Goal: Task Accomplishment & Management: Manage account settings

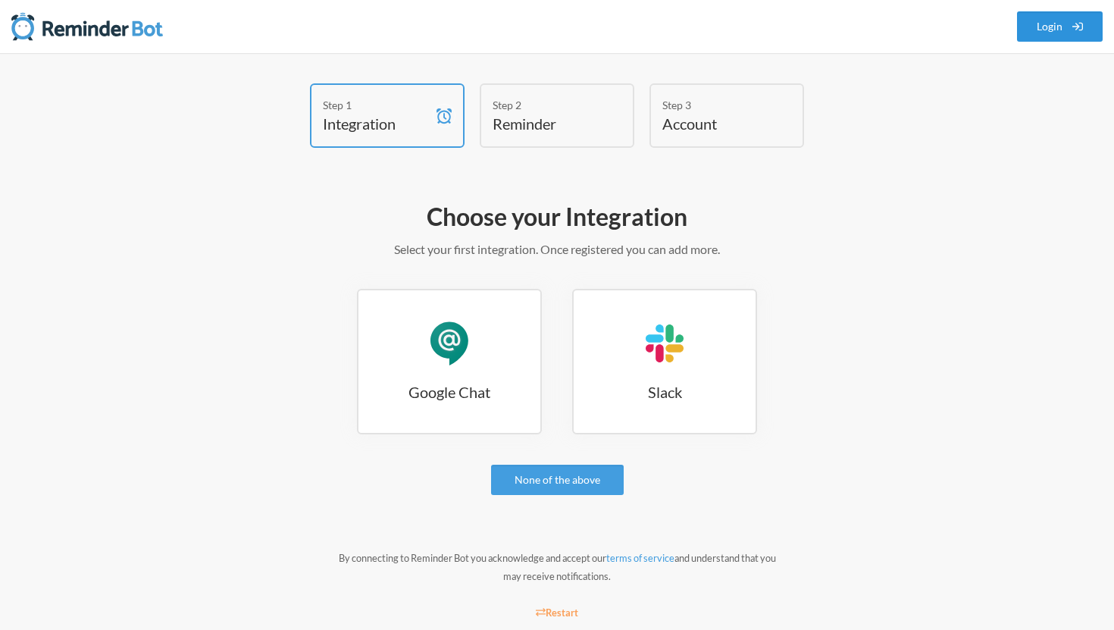
click at [1048, 29] on link "Login" at bounding box center [1060, 26] width 86 height 30
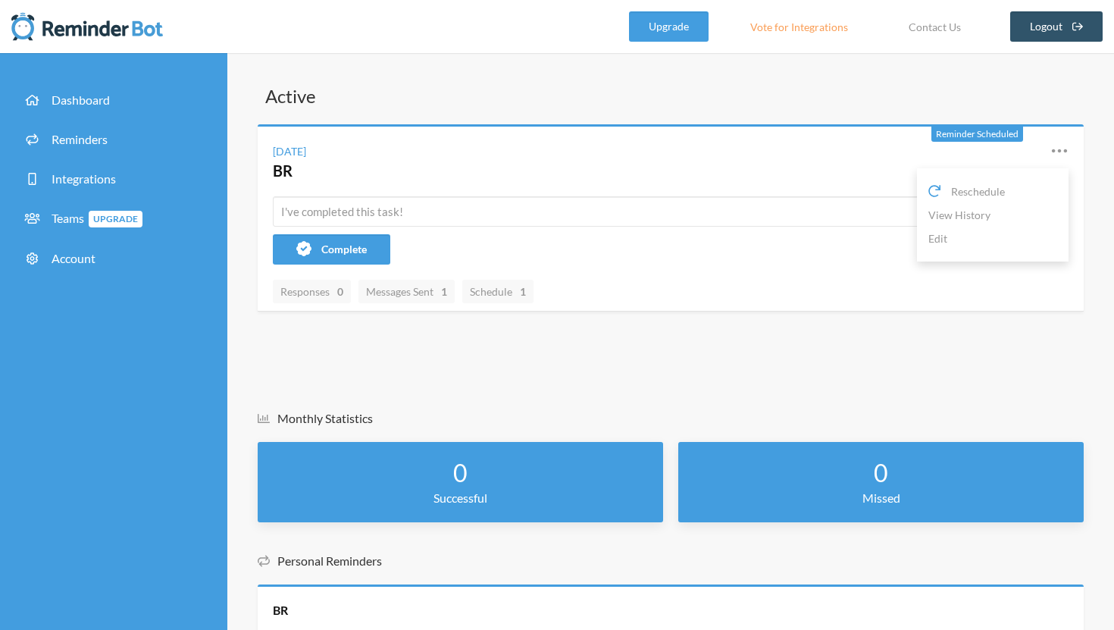
click at [1067, 152] on icon at bounding box center [1060, 151] width 18 height 18
click at [935, 242] on link "Edit" at bounding box center [993, 238] width 129 height 23
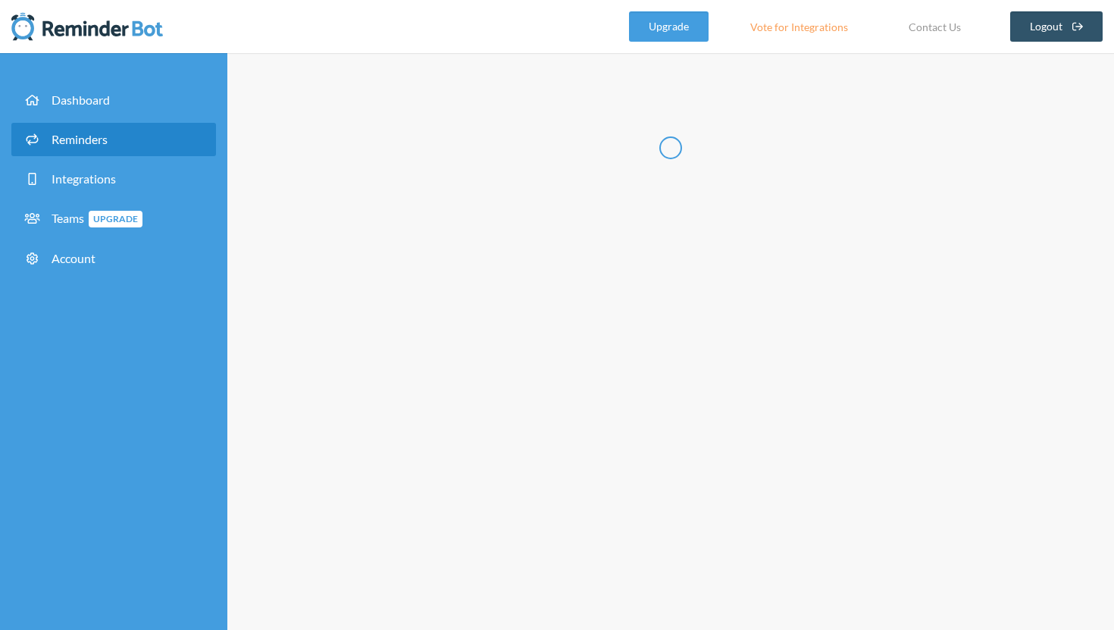
type input "BR"
select select "14:30:00"
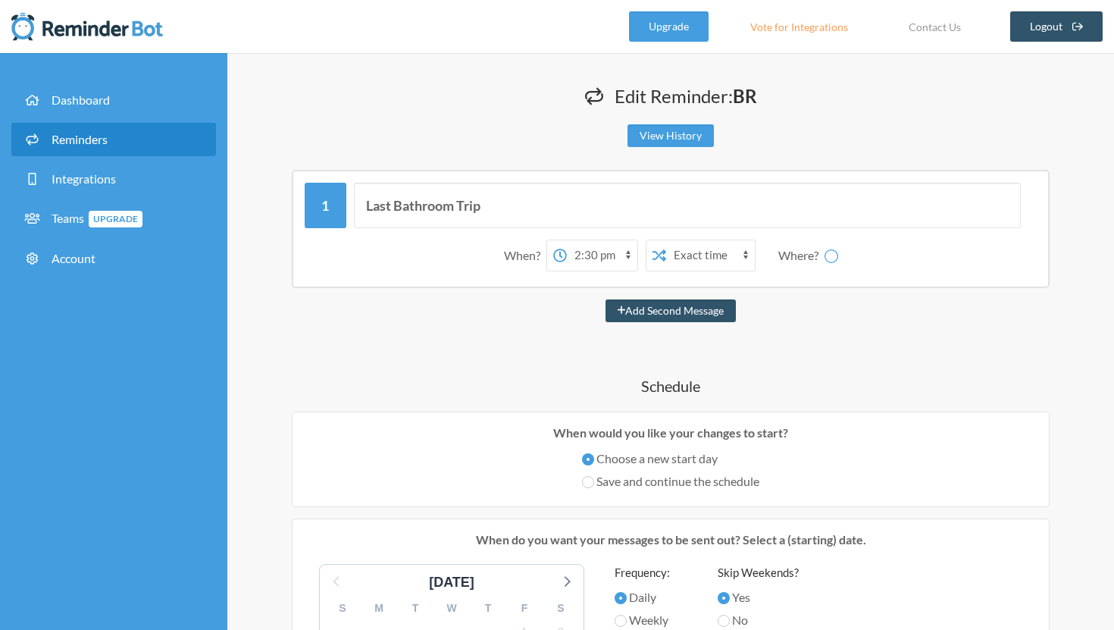
select select "spaces/AAAAW5WVp9E"
click at [568, 255] on select "12:00 am 12:15 am 12:30 am 12:45 am 1:00 am 1:15 am 1:30 am 1:45 am 2:00 am 2:1…" at bounding box center [542, 255] width 70 height 30
select select "14:15:00"
click at [507, 240] on select "12:00 am 12:15 am 12:30 am 12:45 am 1:00 am 1:15 am 1:30 am 1:45 am 2:00 am 2:1…" at bounding box center [542, 255] width 70 height 30
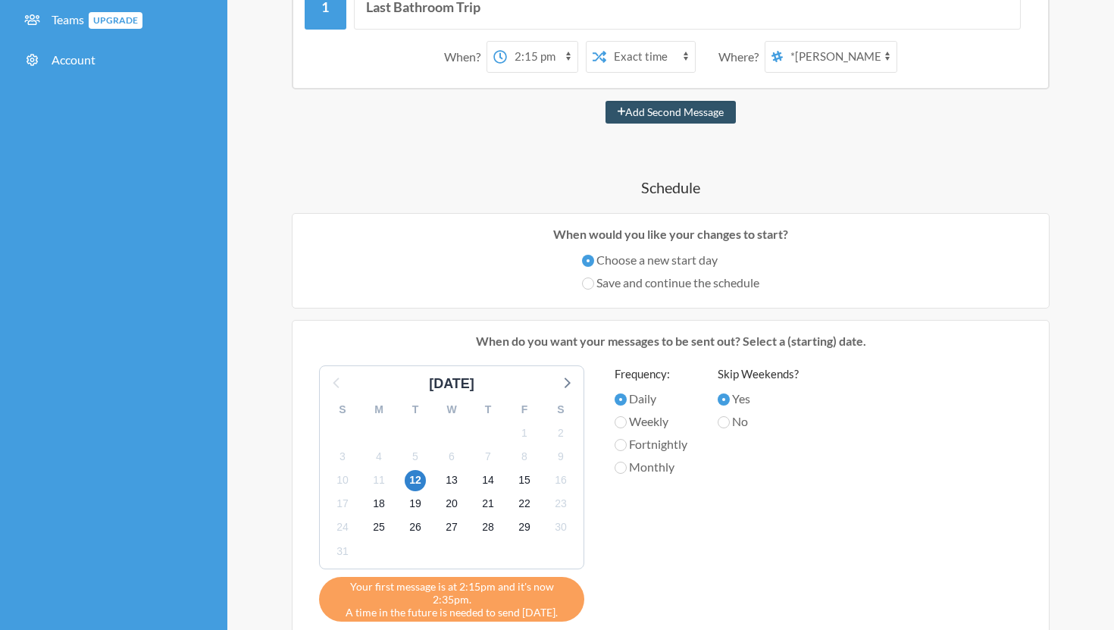
scroll to position [638, 0]
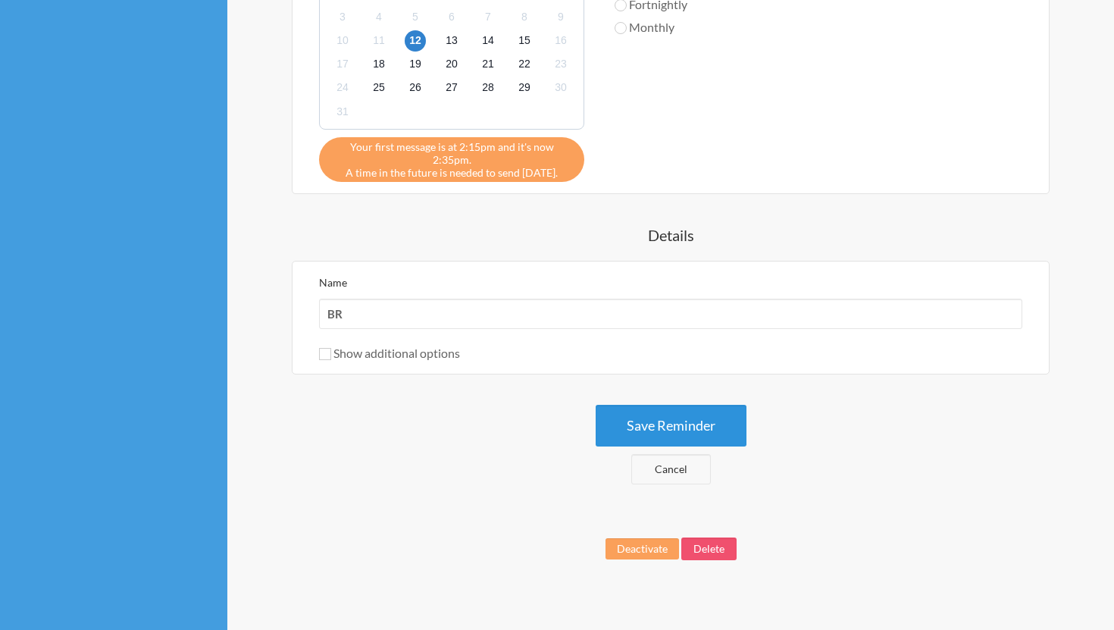
click at [644, 428] on button "Save Reminder" at bounding box center [671, 426] width 151 height 42
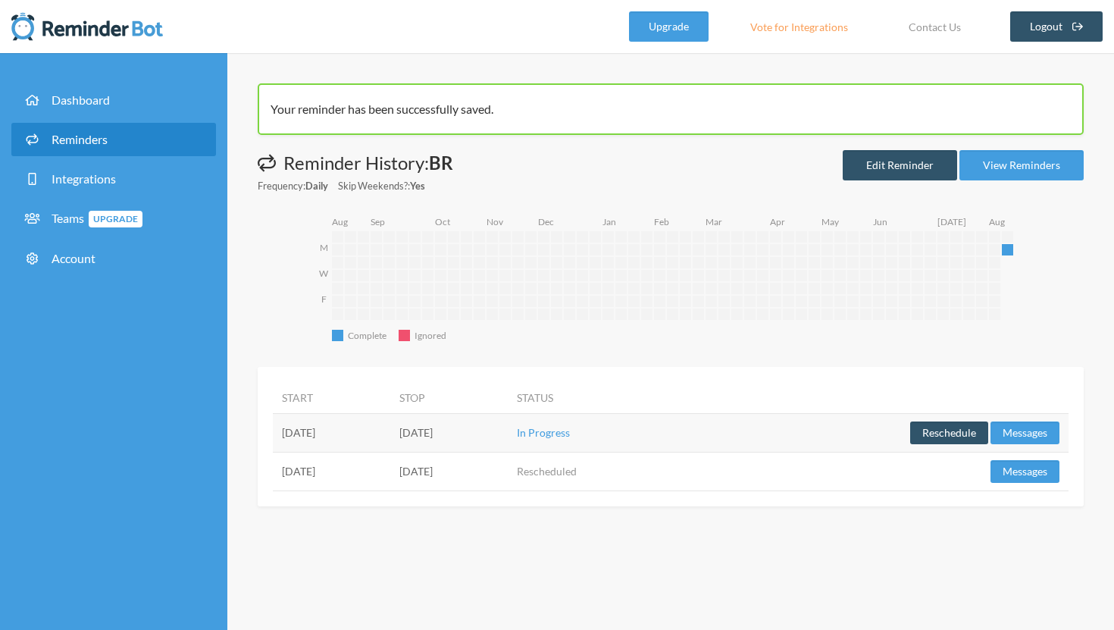
click at [678, 512] on div "Your reminder has been successfully saved. Messages are not sending from this d…" at bounding box center [670, 341] width 887 height 577
